Goal: Task Accomplishment & Management: Manage account settings

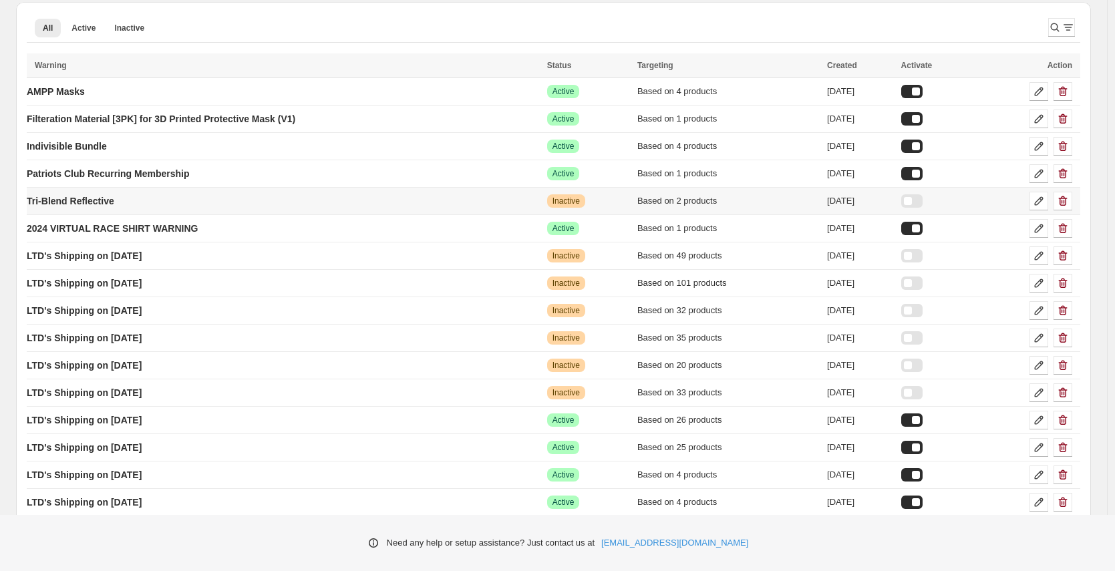
scroll to position [120, 0]
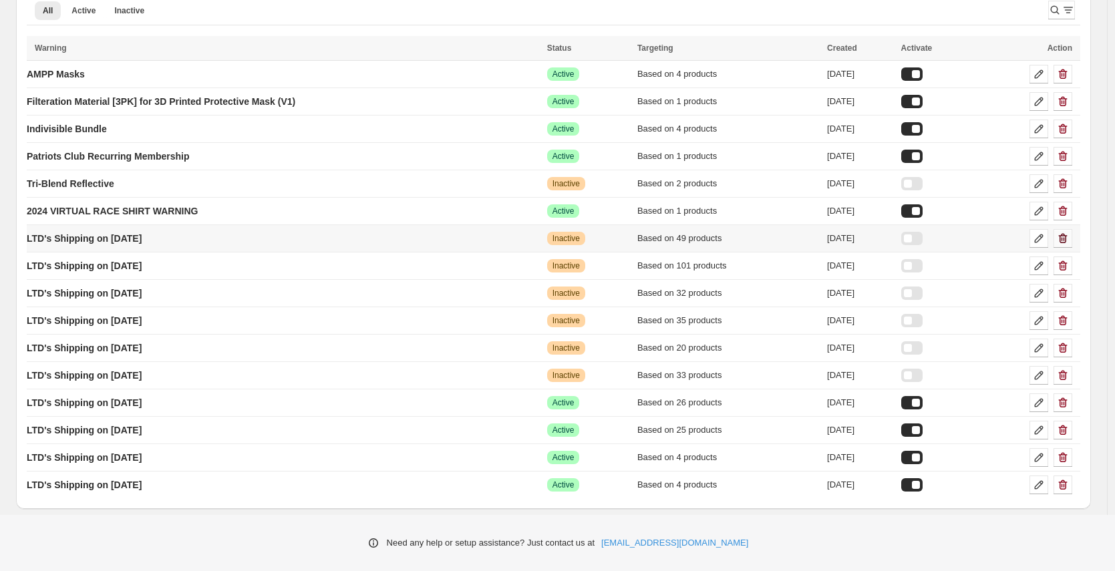
click at [1069, 237] on icon "button" at bounding box center [1062, 238] width 13 height 13
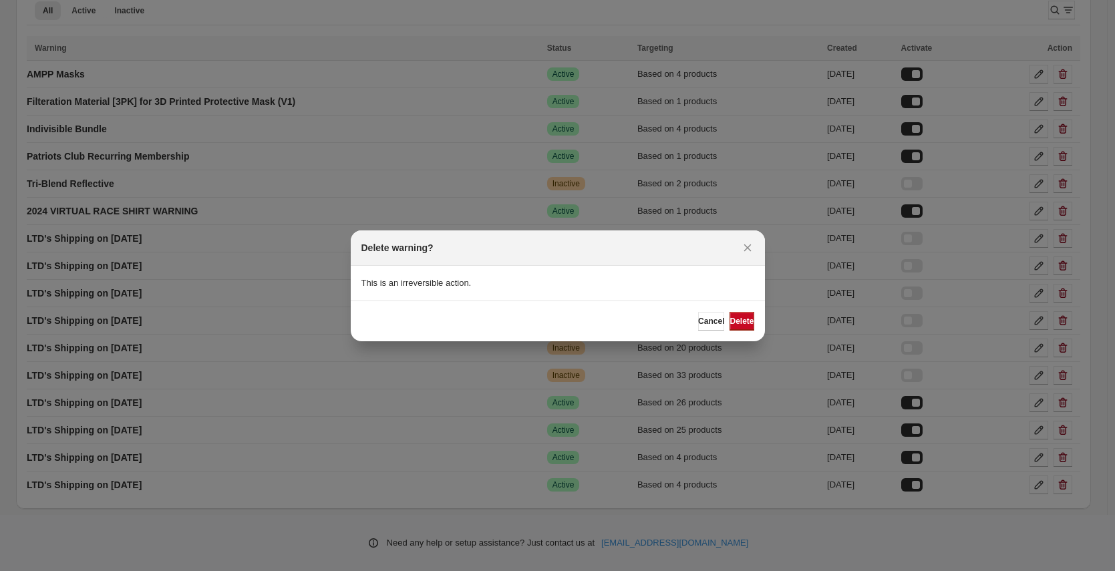
click at [733, 319] on span "Delete" at bounding box center [741, 321] width 24 height 11
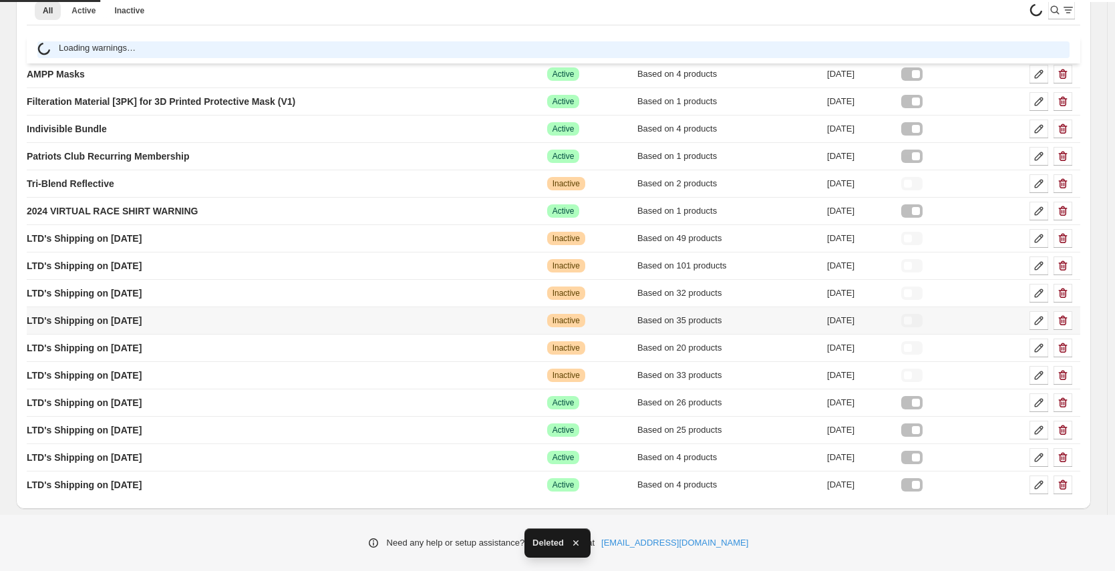
scroll to position [92, 0]
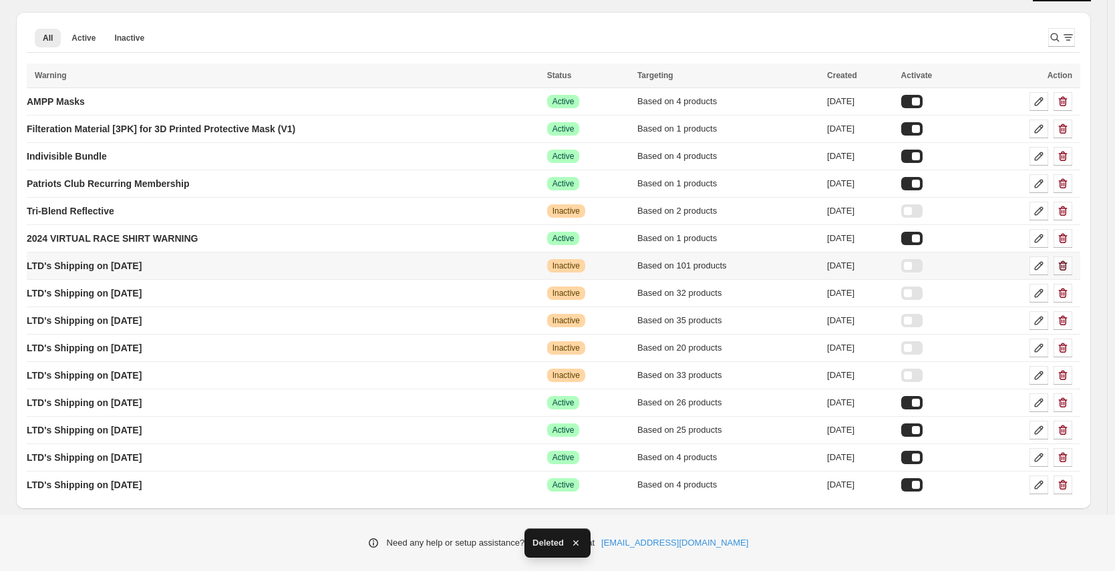
click at [1069, 265] on icon "button" at bounding box center [1062, 265] width 13 height 13
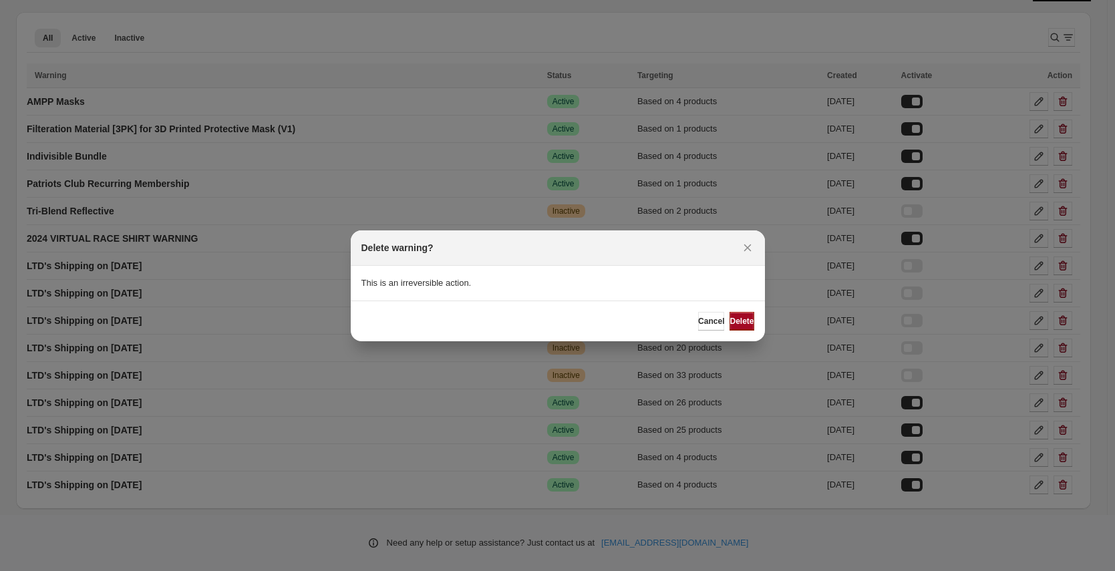
click at [743, 321] on span "Delete" at bounding box center [741, 321] width 24 height 11
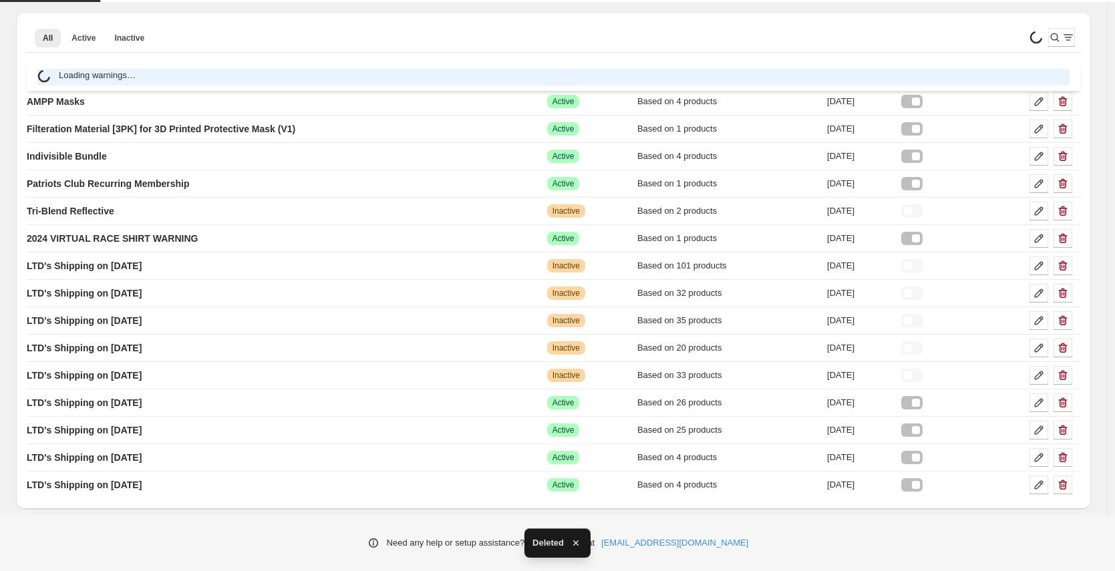
scroll to position [65, 0]
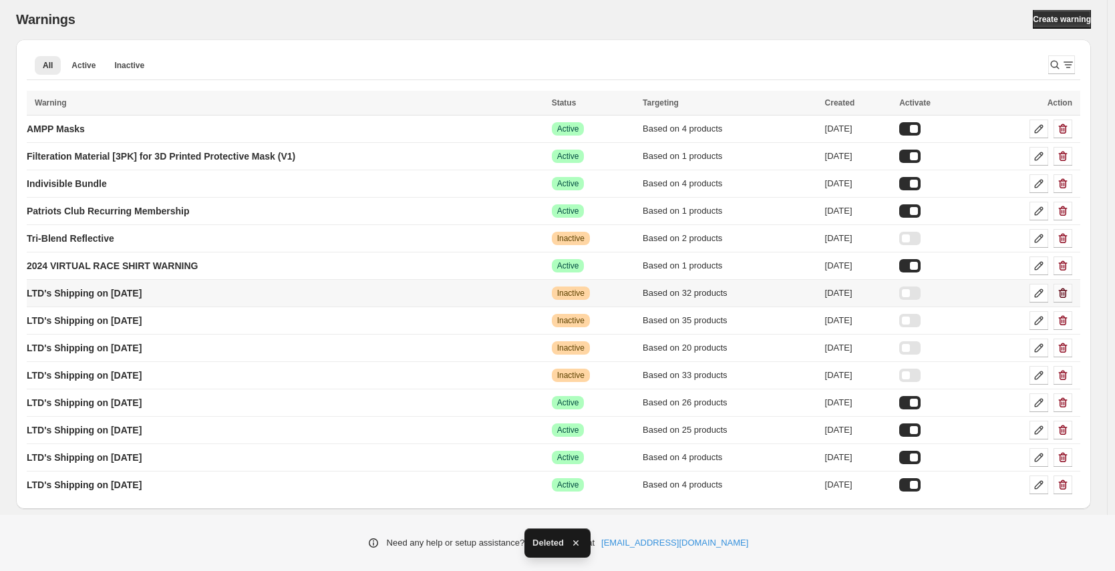
click at [1067, 294] on icon "button" at bounding box center [1063, 294] width 9 height 10
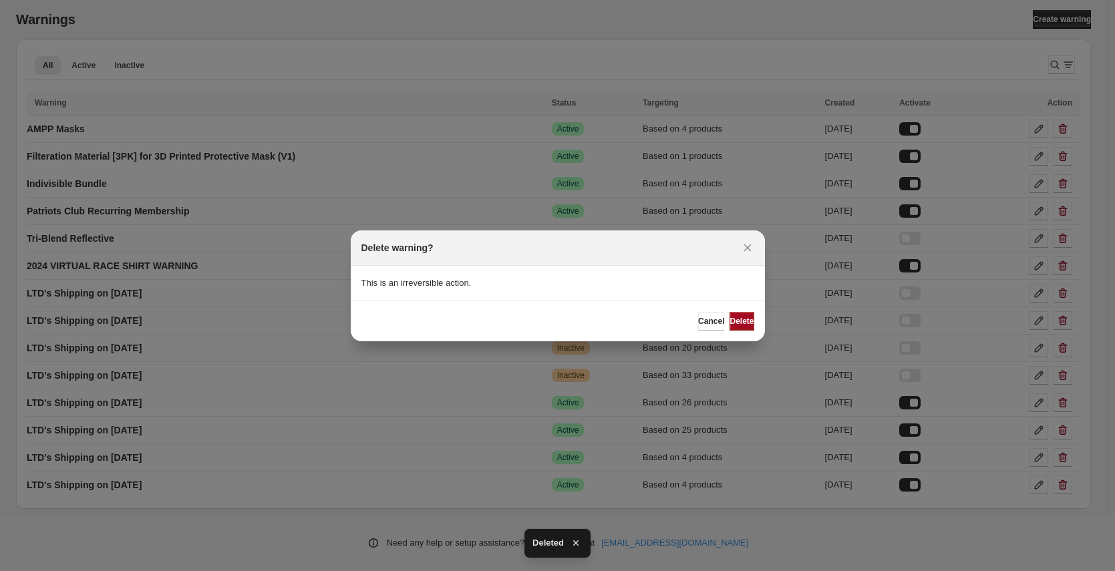
click at [739, 322] on span "Delete" at bounding box center [741, 321] width 24 height 11
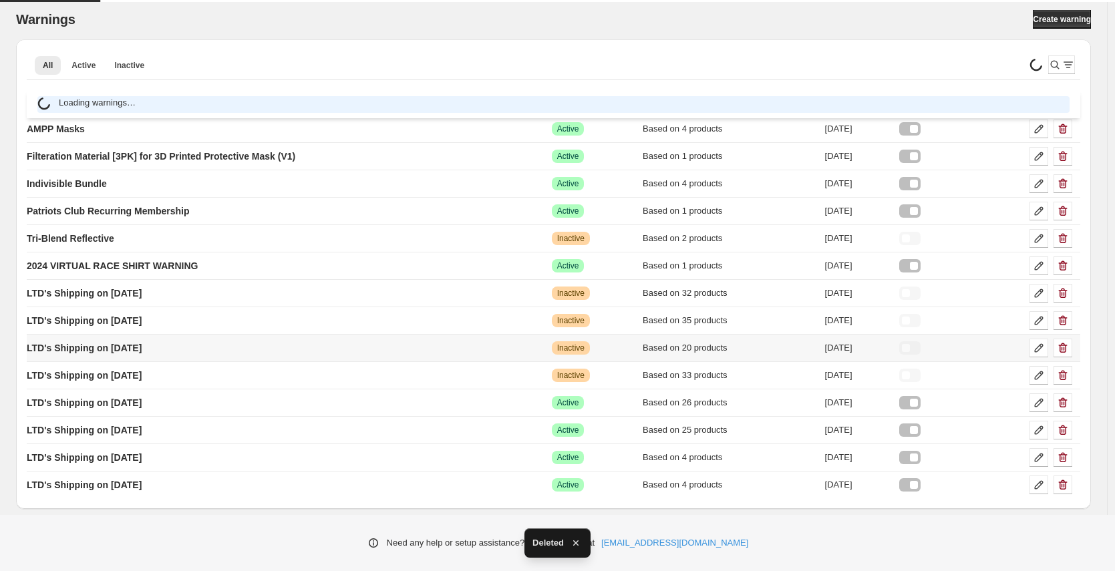
scroll to position [37, 0]
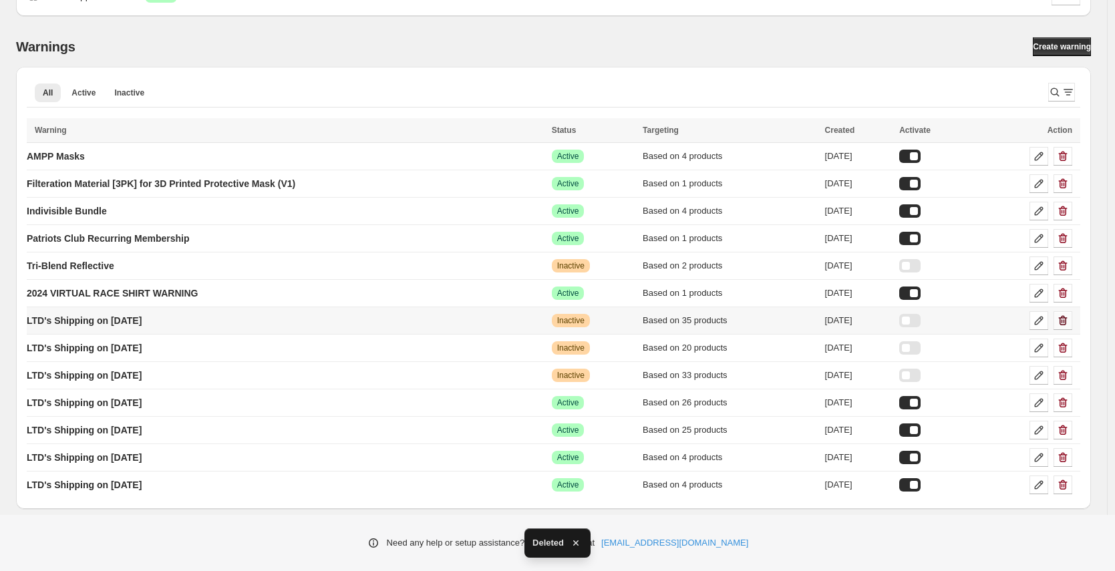
click at [1067, 320] on icon "button" at bounding box center [1063, 321] width 9 height 10
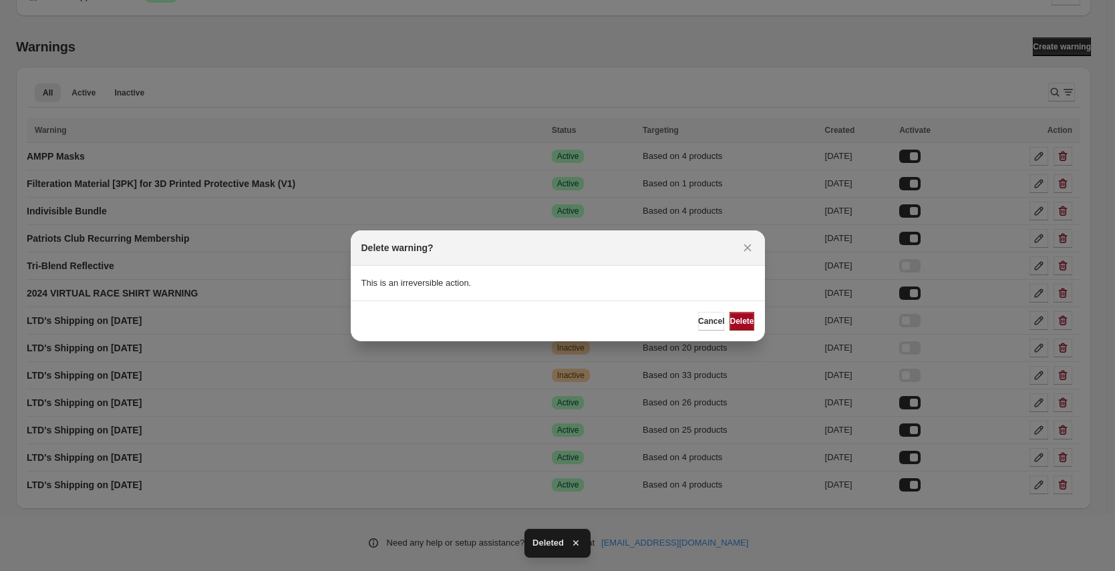
click at [730, 323] on span "Delete" at bounding box center [741, 321] width 24 height 11
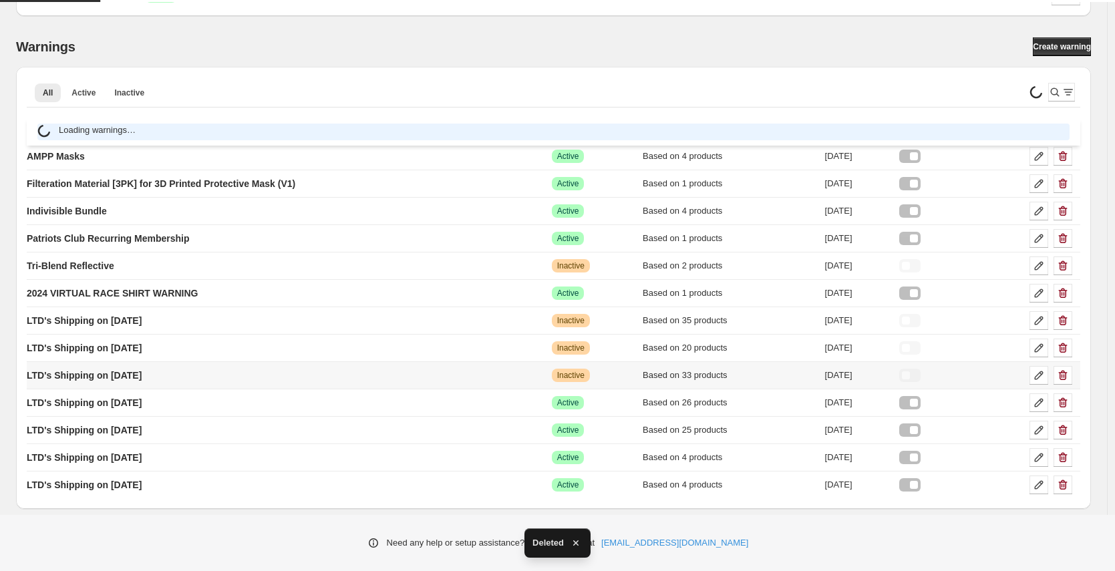
scroll to position [10, 0]
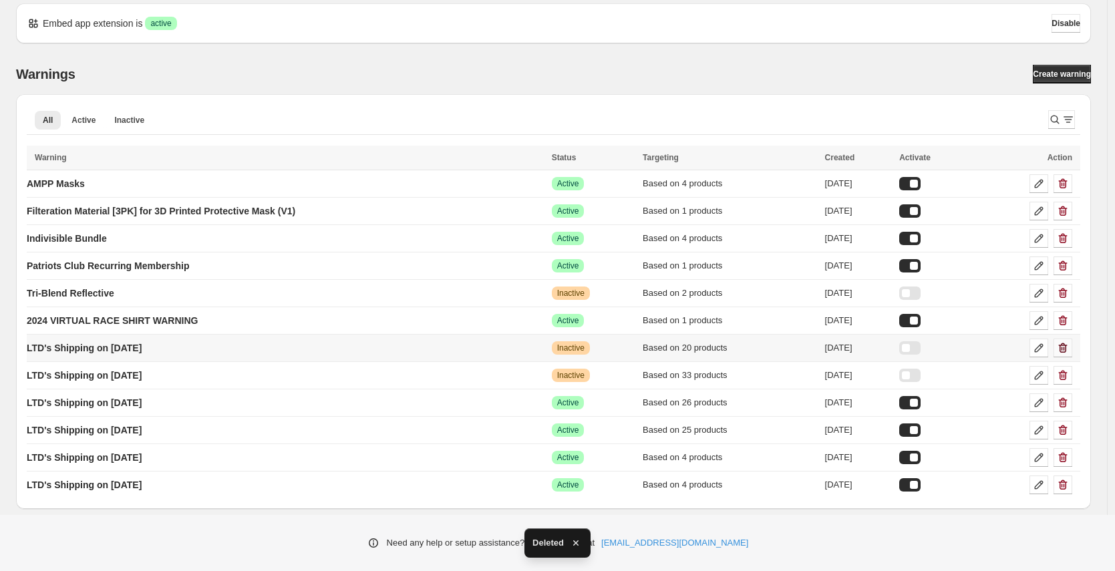
click at [1069, 347] on icon "button" at bounding box center [1062, 347] width 13 height 13
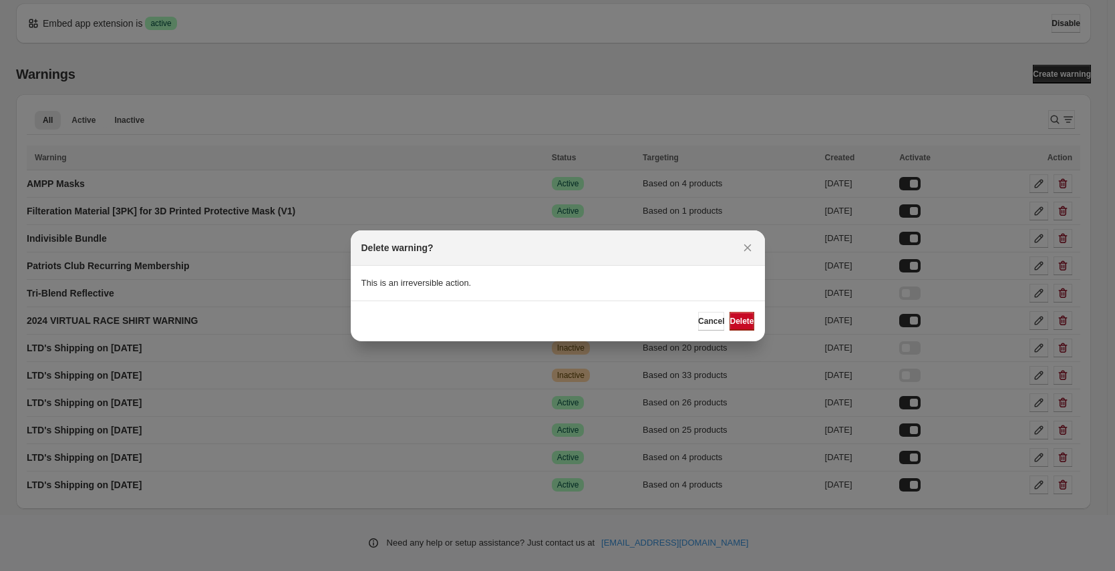
click at [734, 320] on span "Delete" at bounding box center [741, 321] width 24 height 11
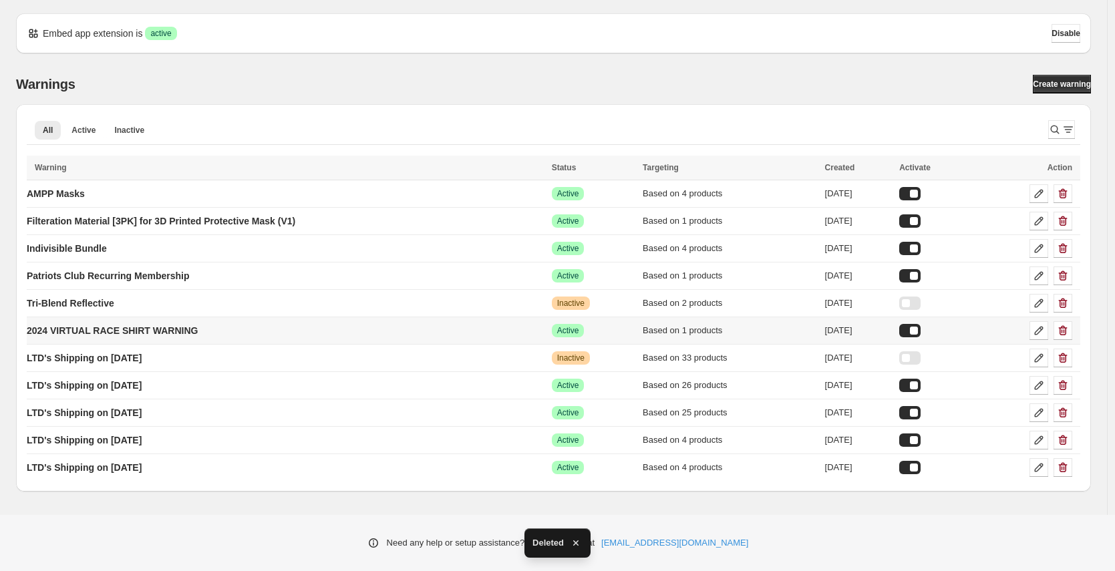
scroll to position [0, 0]
click at [142, 385] on p "LTD's Shipping on [DATE]" at bounding box center [84, 385] width 115 height 13
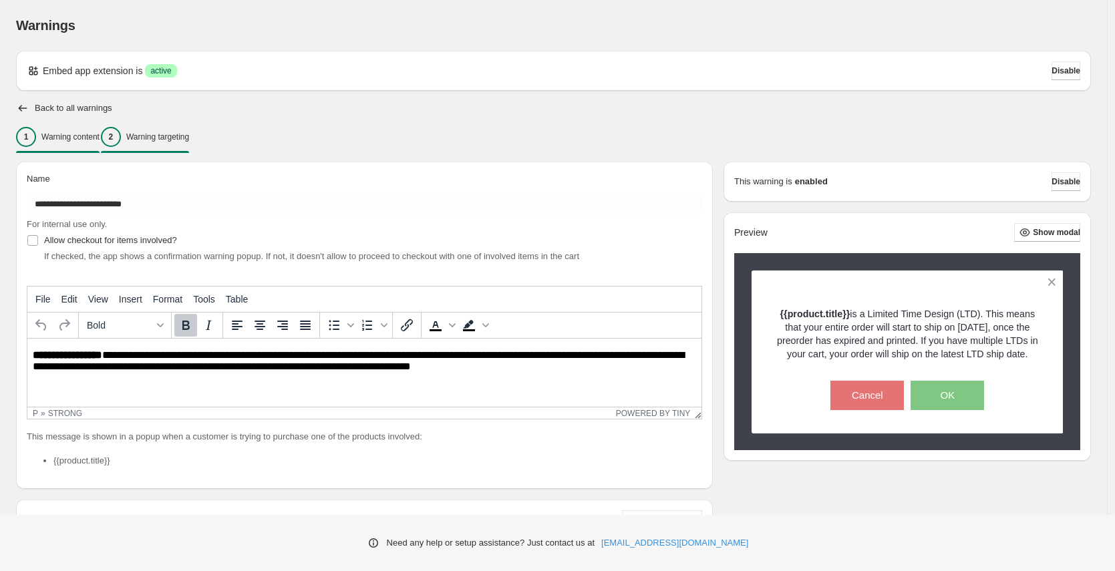
click at [175, 138] on p "Warning targeting" at bounding box center [157, 137] width 63 height 11
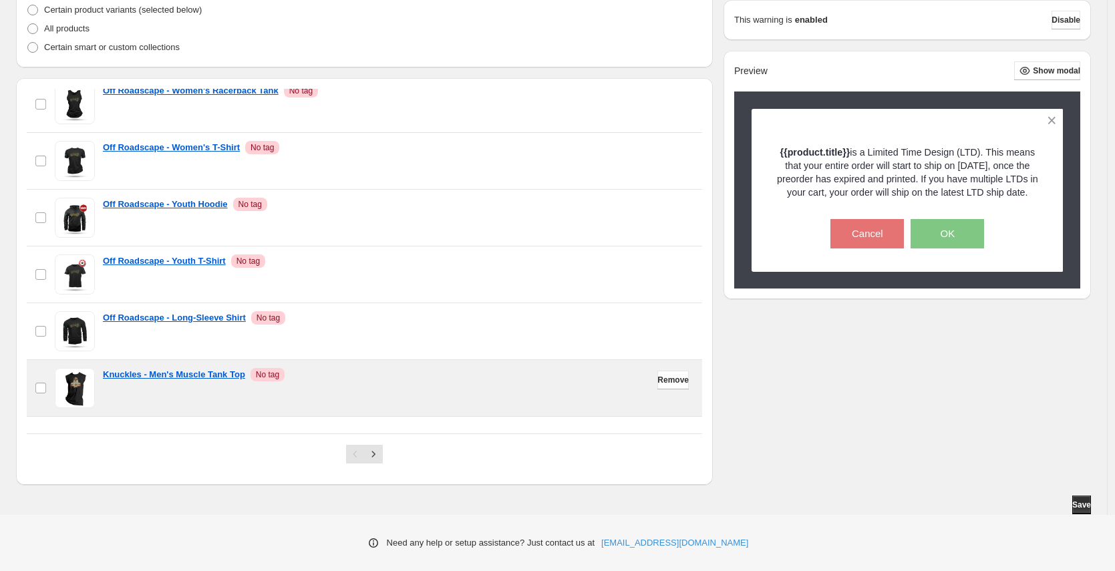
scroll to position [897, 0]
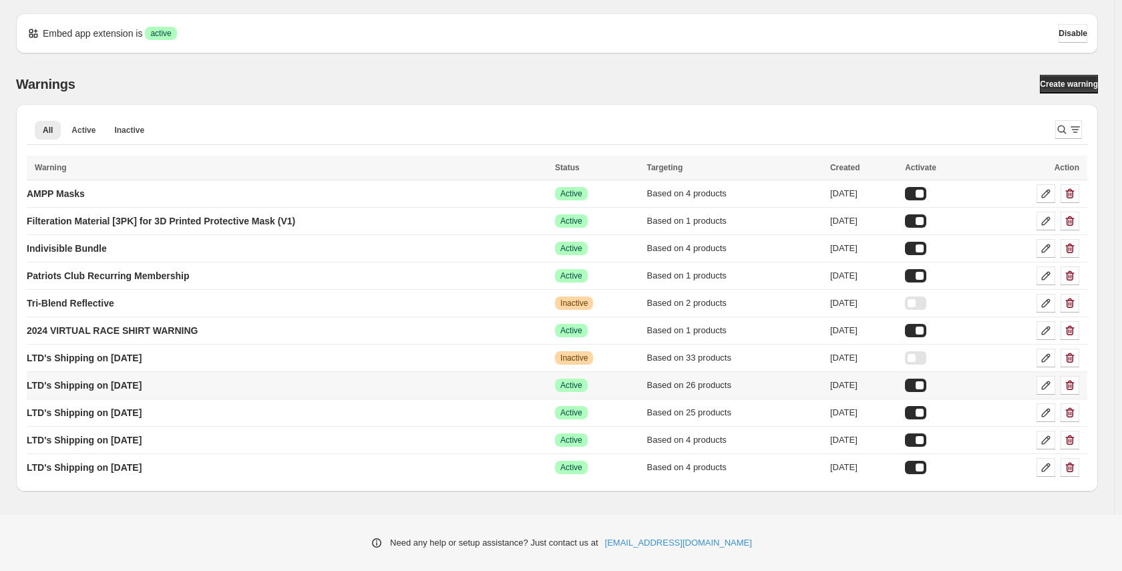
click at [926, 389] on div at bounding box center [915, 385] width 21 height 13
click at [1071, 355] on icon "button" at bounding box center [1070, 358] width 9 height 10
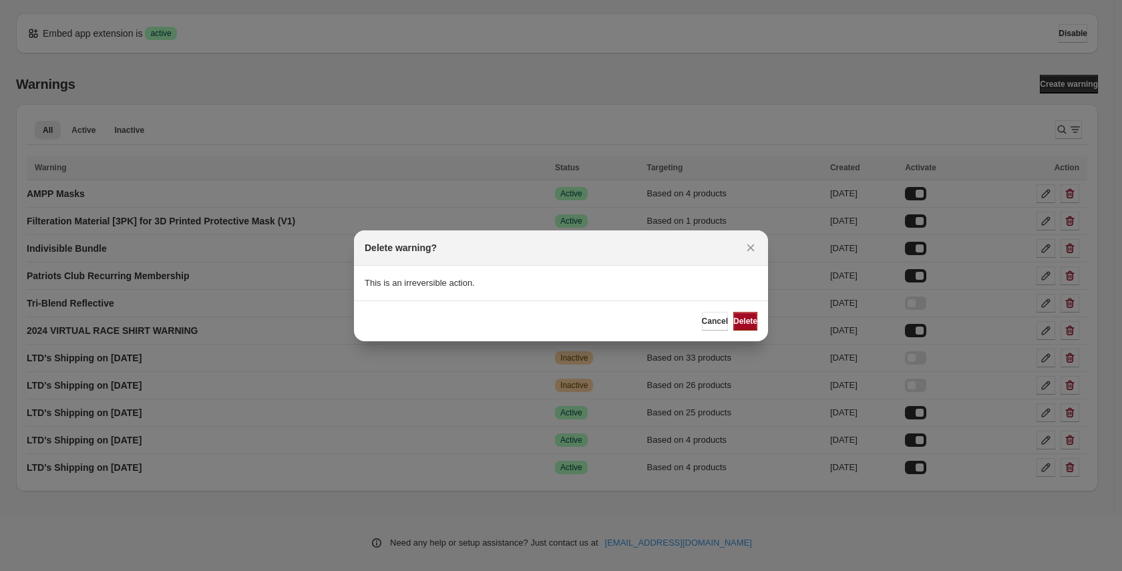
click at [733, 324] on span "Delete" at bounding box center [745, 321] width 24 height 11
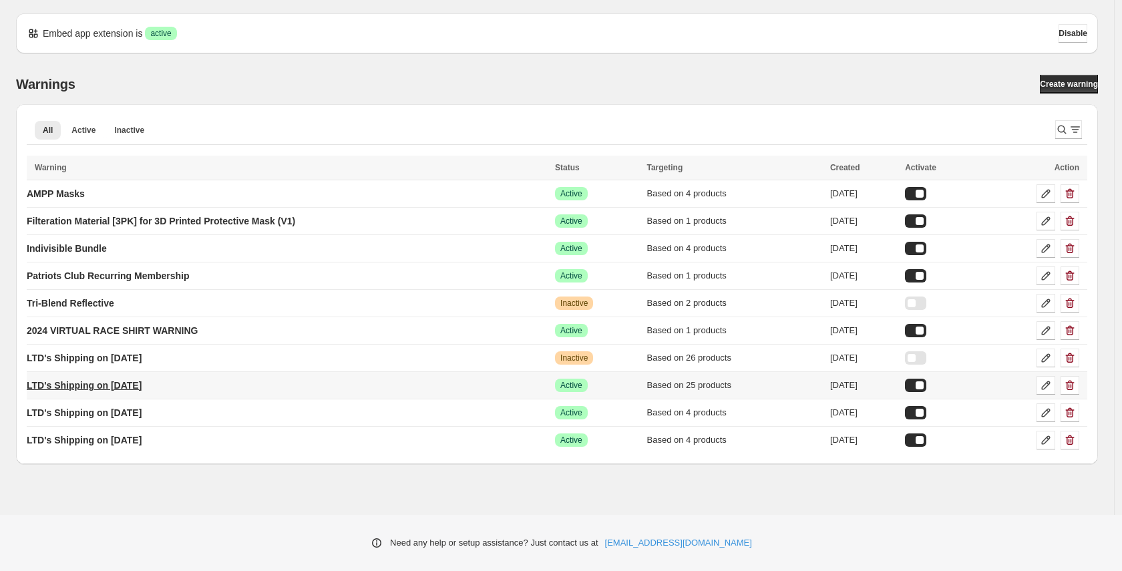
click at [129, 384] on p "LTD's Shipping on [DATE]" at bounding box center [84, 385] width 115 height 13
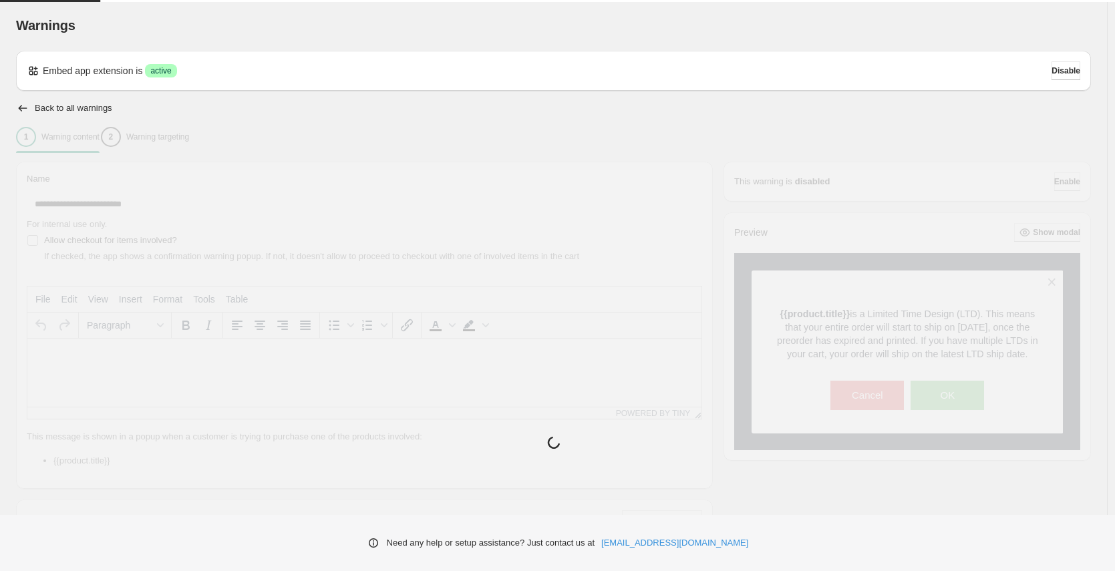
type input "**********"
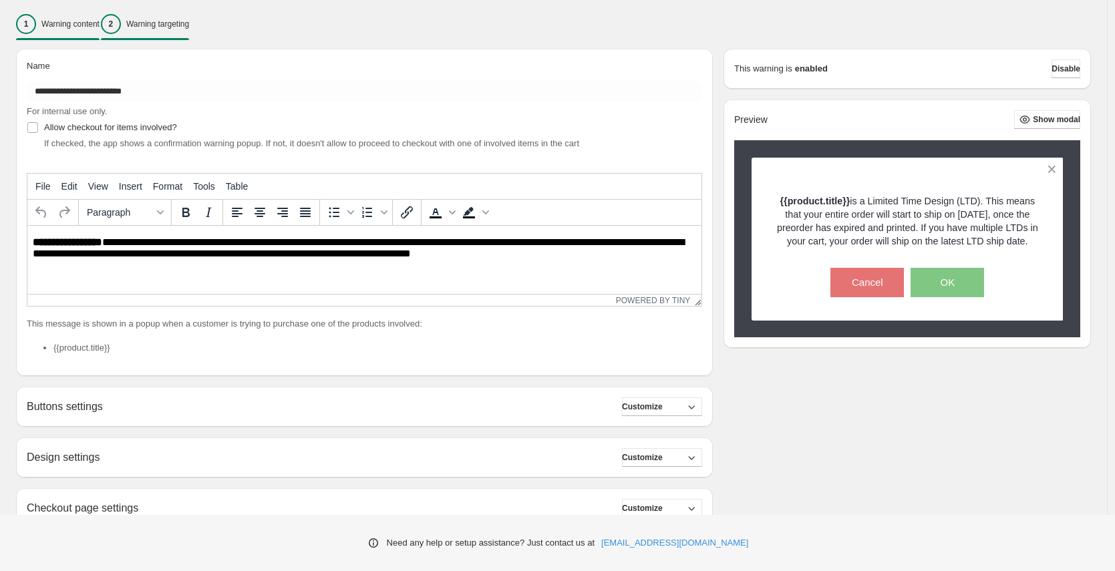
click at [175, 25] on p "Warning targeting" at bounding box center [157, 24] width 63 height 11
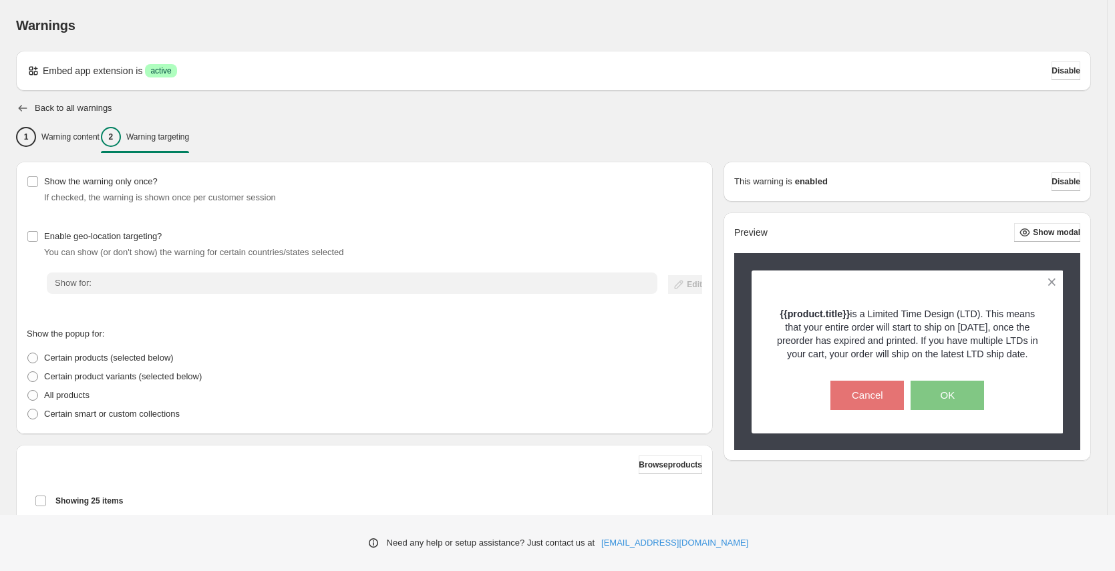
click at [22, 104] on icon "button" at bounding box center [22, 108] width 13 height 13
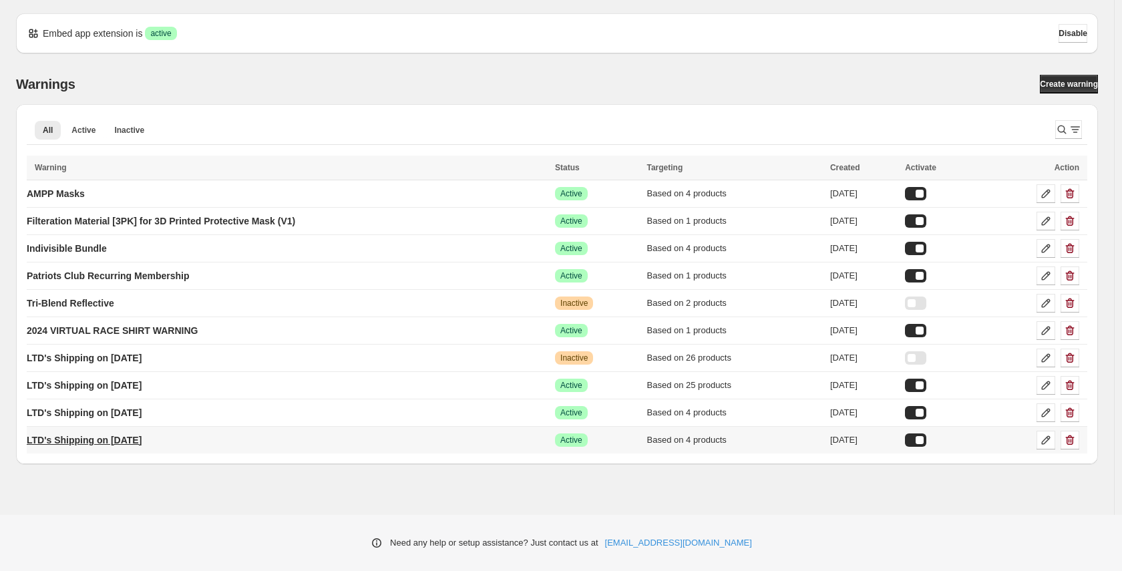
click at [142, 441] on p "LTD's Shipping on [DATE]" at bounding box center [84, 439] width 115 height 13
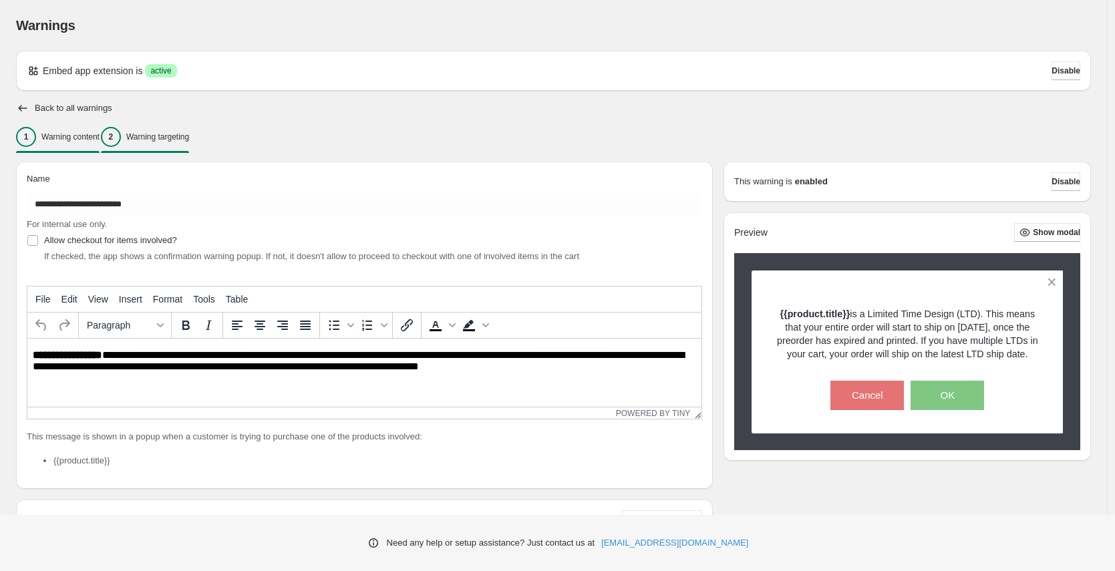
click at [179, 137] on p "Warning targeting" at bounding box center [157, 137] width 63 height 11
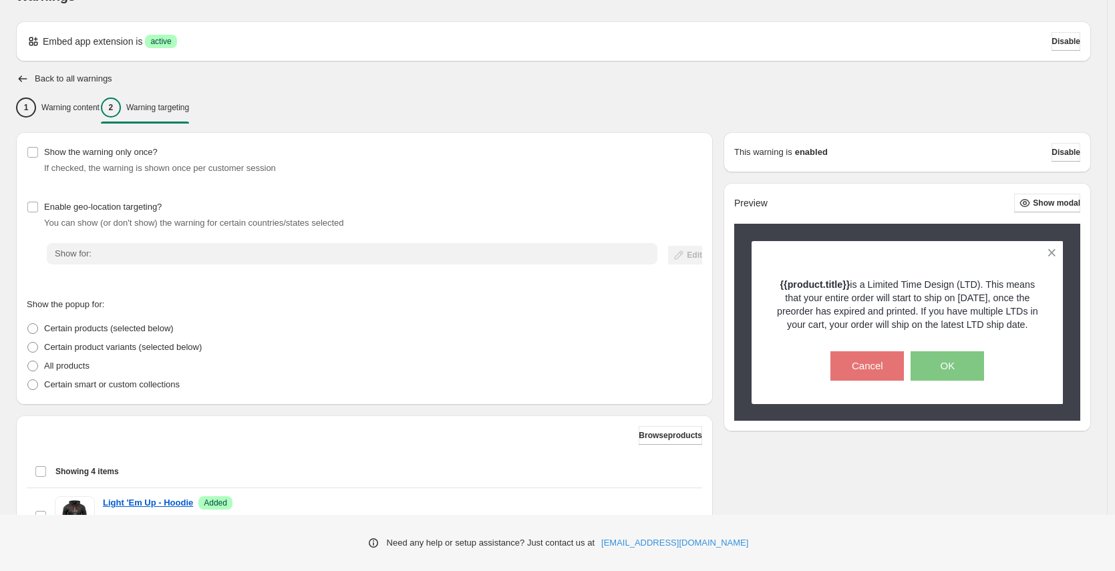
scroll to position [27, 0]
